Goal: Transaction & Acquisition: Purchase product/service

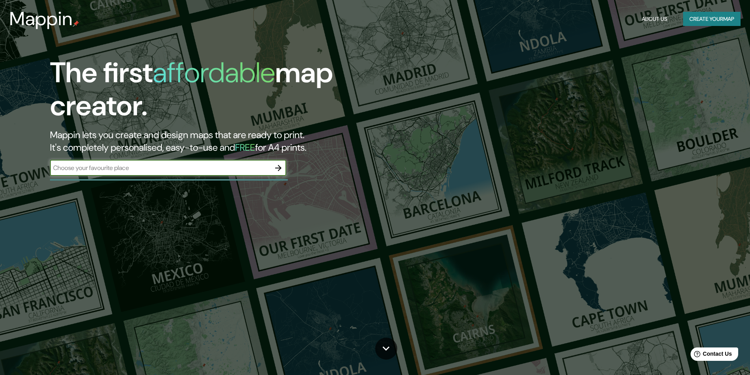
click at [279, 165] on icon "button" at bounding box center [278, 167] width 9 height 9
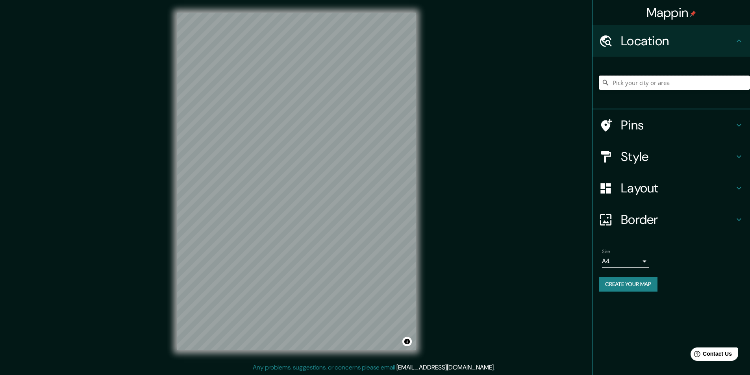
click at [626, 83] on input "Pick your city or area" at bounding box center [674, 83] width 151 height 14
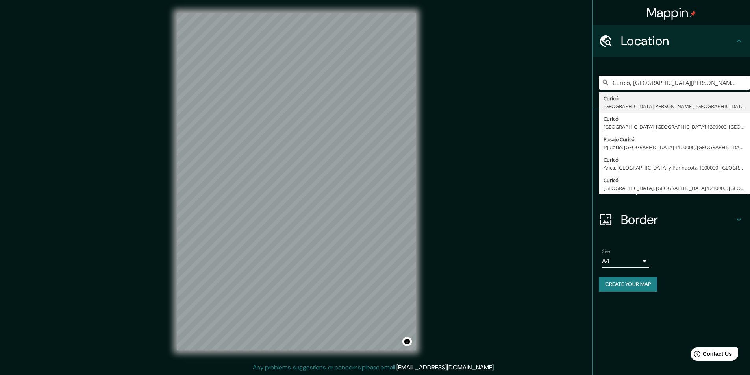
type input "Curicó, [GEOGRAPHIC_DATA][PERSON_NAME], [GEOGRAPHIC_DATA]"
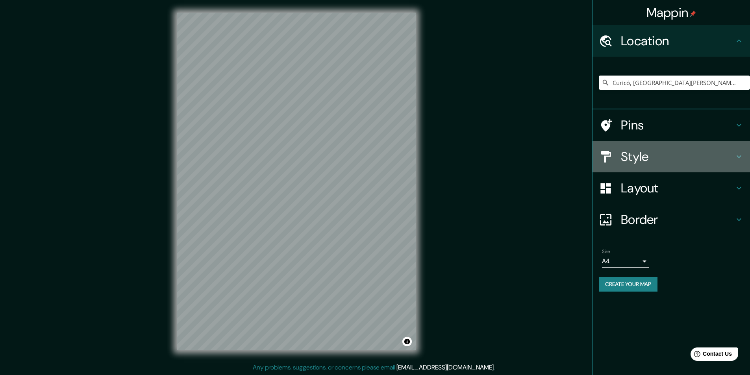
click at [677, 160] on h4 "Style" at bounding box center [677, 157] width 113 height 16
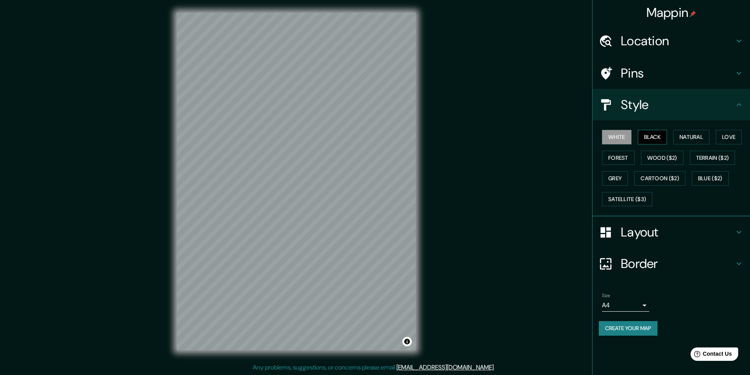
click at [647, 141] on button "Black" at bounding box center [653, 137] width 30 height 15
click at [629, 139] on button "White" at bounding box center [617, 137] width 30 height 15
click at [694, 127] on div "White Black Natural Love Forest Wood ($2) Terrain ($2) Grey Cartoon ($2) Blue (…" at bounding box center [674, 168] width 151 height 83
click at [694, 139] on button "Natural" at bounding box center [691, 137] width 36 height 15
click at [724, 134] on button "Love" at bounding box center [729, 137] width 26 height 15
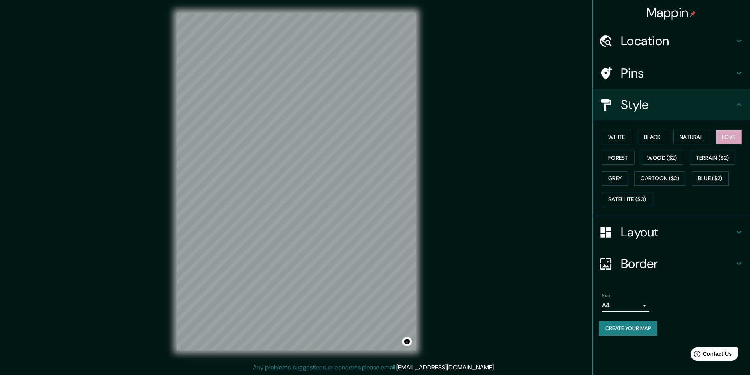
click at [591, 151] on div "Mappin Location [GEOGRAPHIC_DATA], [GEOGRAPHIC_DATA][PERSON_NAME], [GEOGRAPHIC_…" at bounding box center [375, 188] width 750 height 376
click at [613, 155] on button "Forest" at bounding box center [618, 158] width 33 height 15
click at [659, 154] on button "Wood ($2)" at bounding box center [662, 158] width 43 height 15
click at [707, 157] on button "Terrain ($2)" at bounding box center [713, 158] width 46 height 15
click at [705, 181] on button "Blue ($2)" at bounding box center [710, 178] width 37 height 15
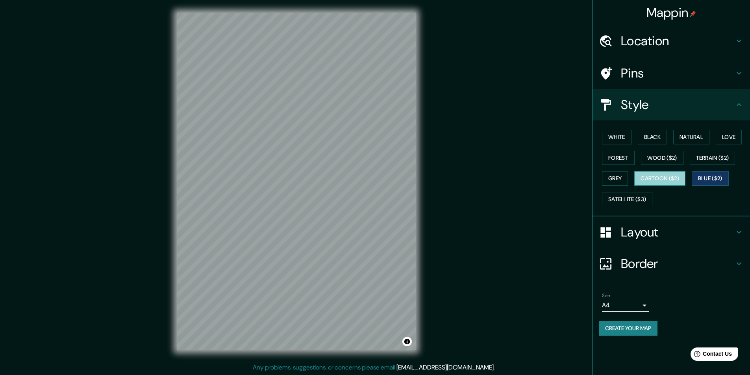
click at [683, 179] on button "Cartoon ($2)" at bounding box center [659, 178] width 51 height 15
click at [622, 181] on button "Grey" at bounding box center [615, 178] width 26 height 15
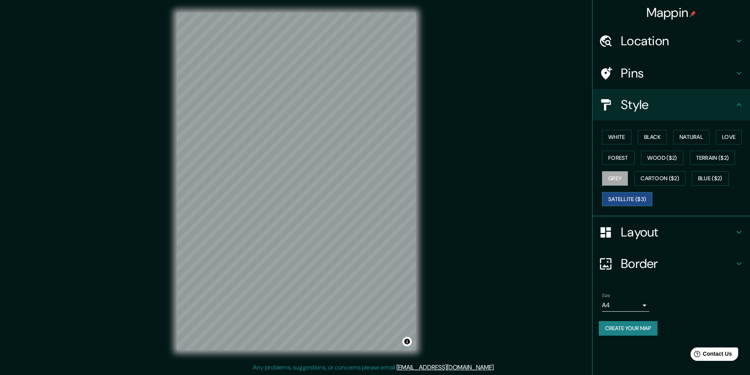
click at [624, 205] on button "Satellite ($3)" at bounding box center [627, 199] width 50 height 15
click at [620, 133] on button "White" at bounding box center [617, 137] width 30 height 15
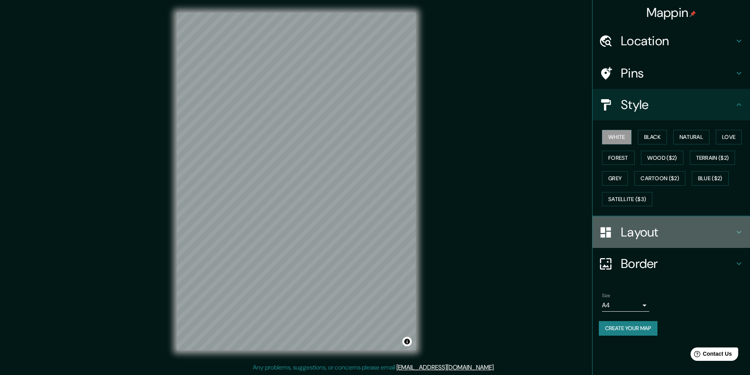
click at [671, 236] on h4 "Layout" at bounding box center [677, 232] width 113 height 16
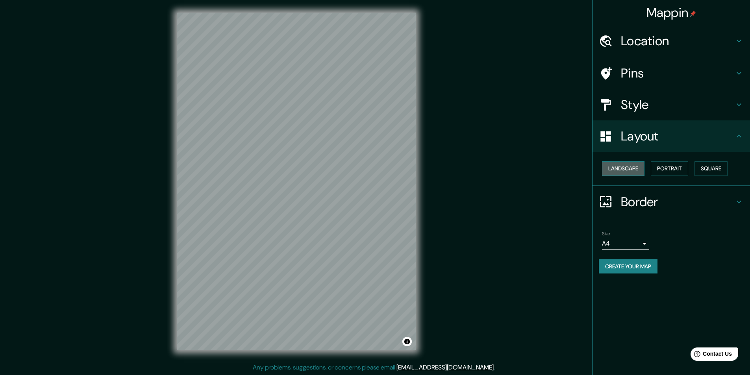
click at [635, 172] on button "Landscape" at bounding box center [623, 168] width 43 height 15
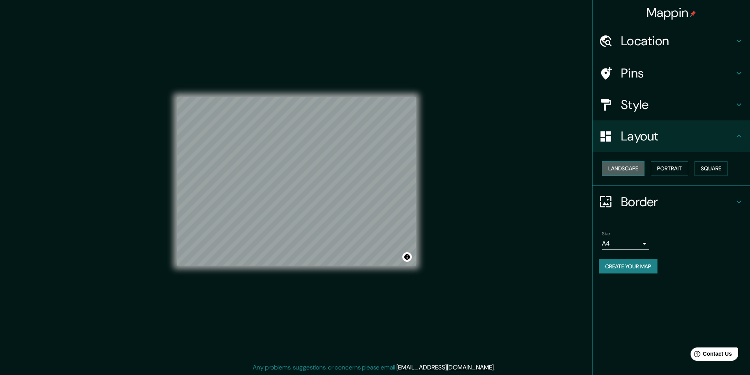
click at [635, 172] on button "Landscape" at bounding box center [623, 168] width 43 height 15
click at [660, 168] on button "Portrait" at bounding box center [669, 168] width 37 height 15
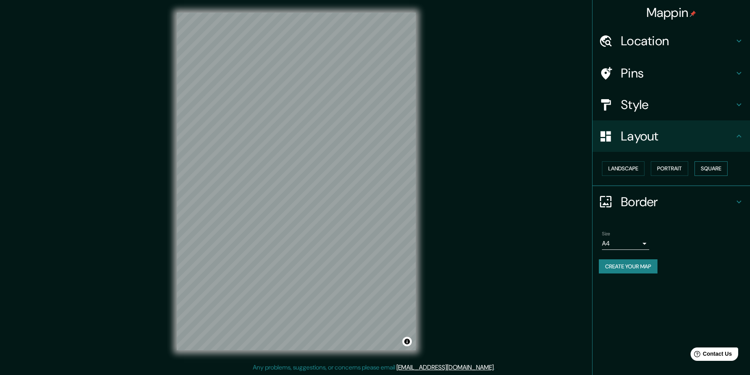
click at [707, 168] on button "Square" at bounding box center [710, 168] width 33 height 15
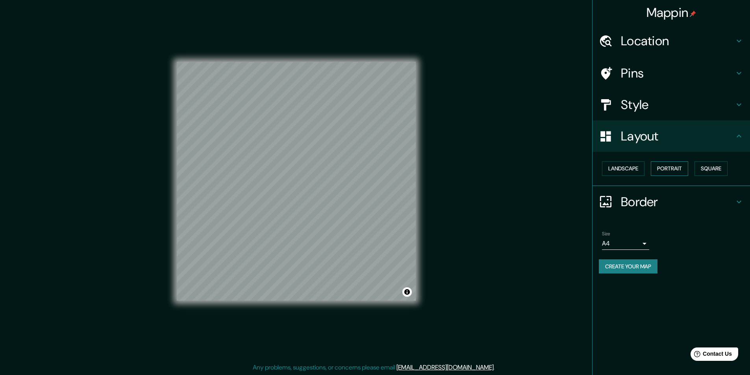
click at [679, 171] on button "Portrait" at bounding box center [669, 168] width 37 height 15
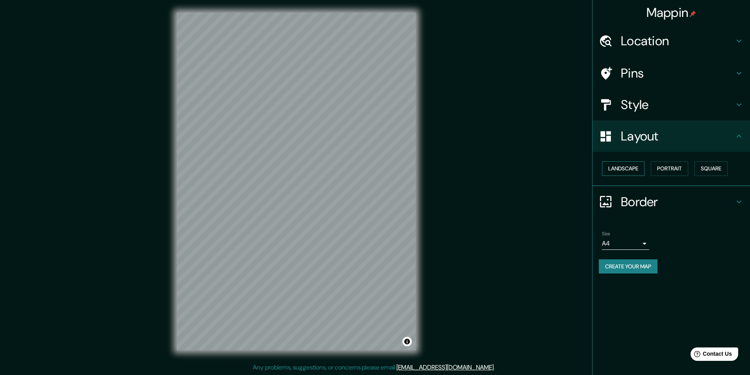
click at [644, 170] on button "Landscape" at bounding box center [623, 168] width 43 height 15
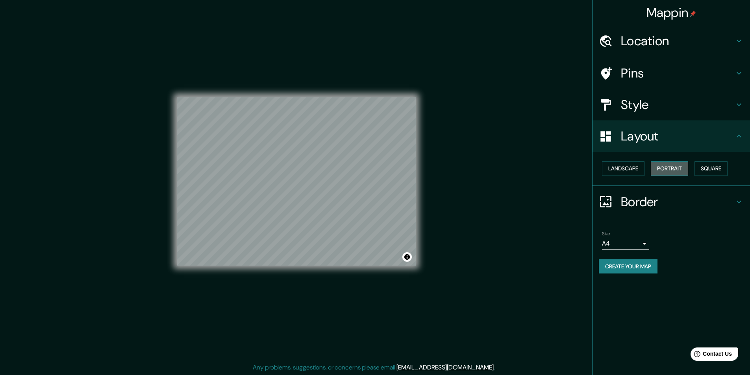
click at [673, 171] on button "Portrait" at bounding box center [669, 168] width 37 height 15
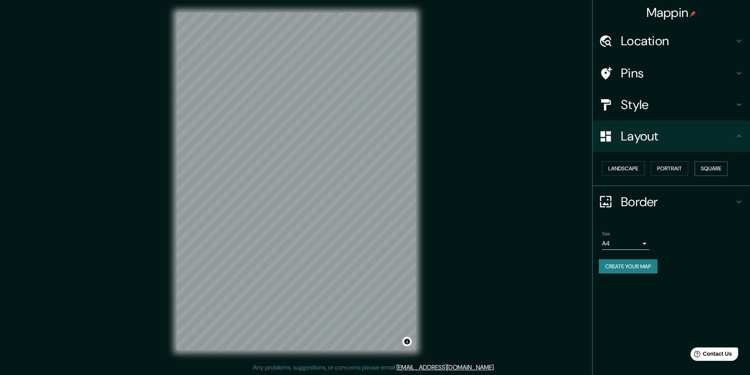
click at [713, 172] on button "Square" at bounding box center [710, 168] width 33 height 15
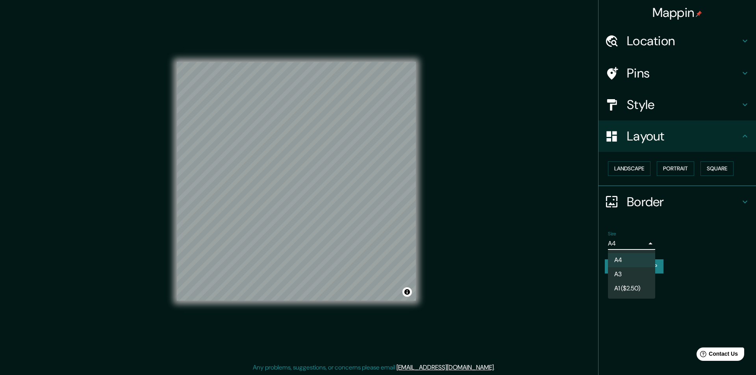
click at [642, 244] on body "Mappin Location [GEOGRAPHIC_DATA], [GEOGRAPHIC_DATA][PERSON_NAME], [GEOGRAPHIC_…" at bounding box center [378, 187] width 756 height 375
click at [703, 245] on div at bounding box center [378, 187] width 756 height 375
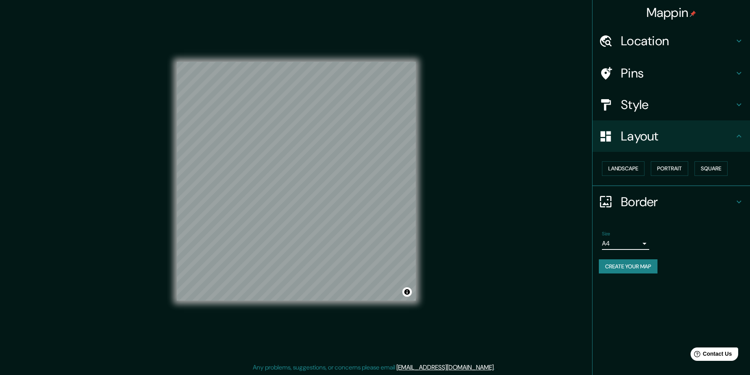
click at [650, 269] on button "Create your map" at bounding box center [628, 266] width 59 height 15
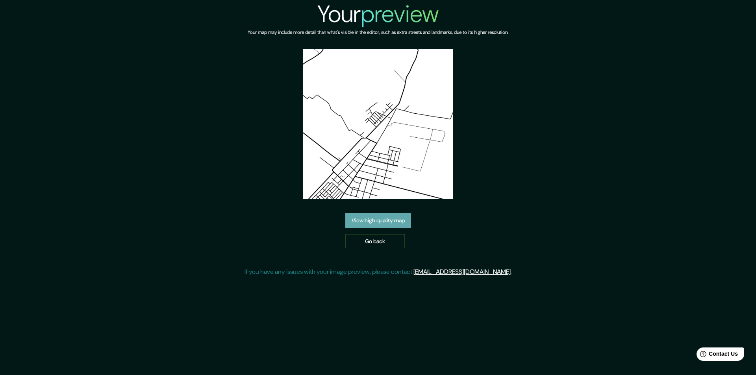
click at [396, 225] on link "View high quality map" at bounding box center [378, 220] width 66 height 15
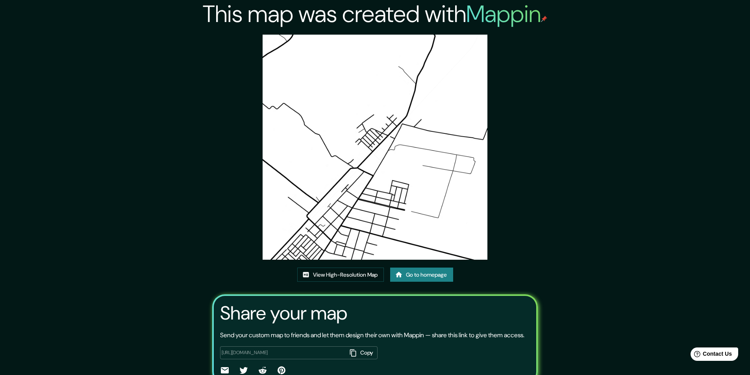
click at [397, 152] on img at bounding box center [375, 147] width 225 height 225
